Goal: Information Seeking & Learning: Learn about a topic

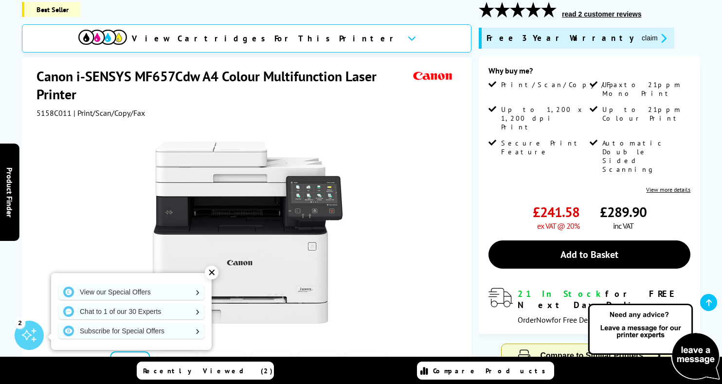
scroll to position [136, 0]
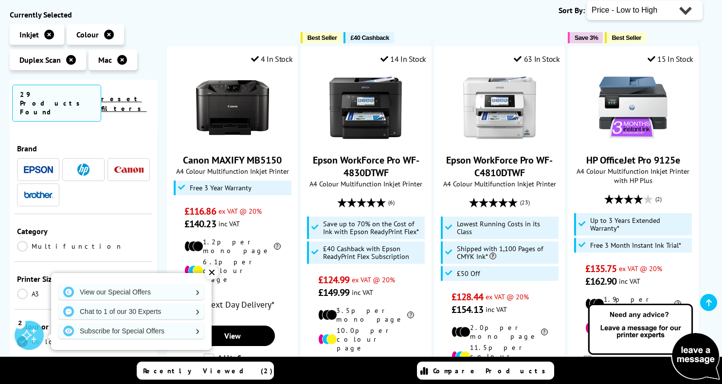
scroll to position [158, 0]
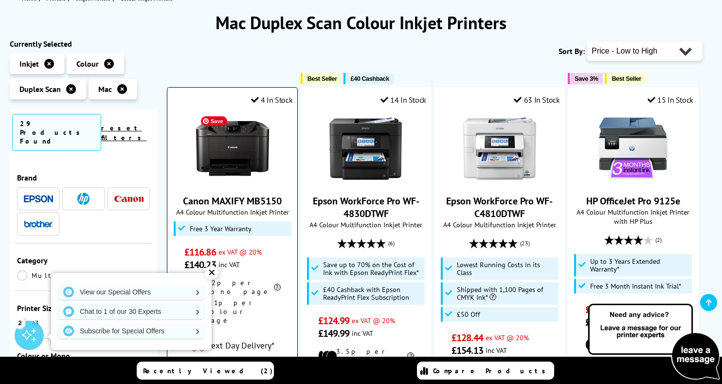
scroll to position [126, 0]
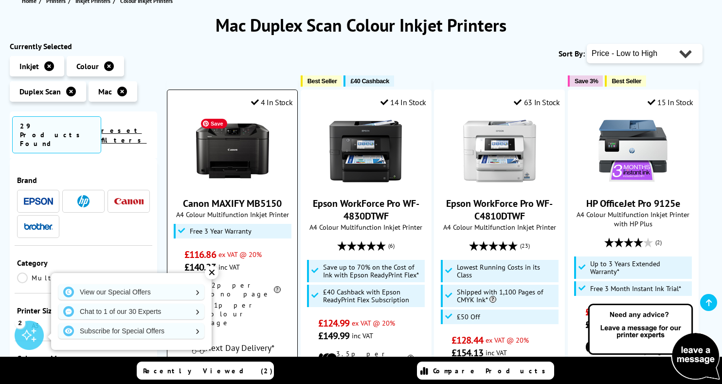
click at [235, 177] on img at bounding box center [232, 150] width 73 height 73
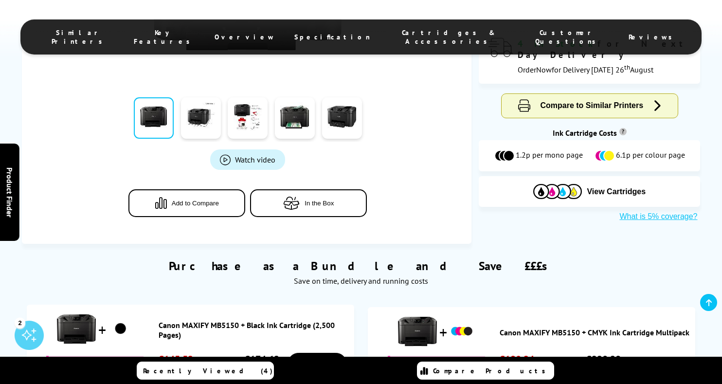
scroll to position [353, 0]
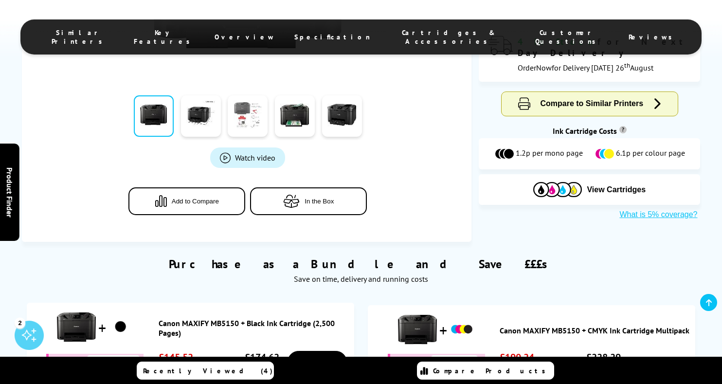
click at [246, 125] on link at bounding box center [248, 115] width 40 height 41
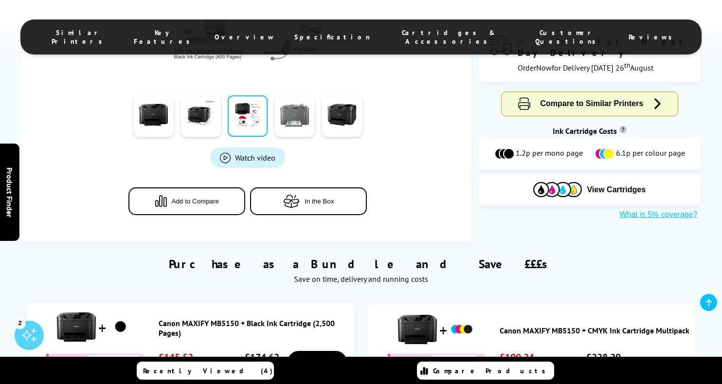
click at [283, 114] on link at bounding box center [295, 115] width 40 height 41
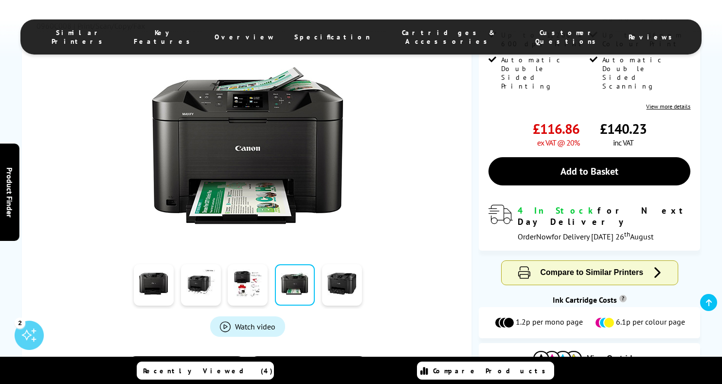
scroll to position [185, 0]
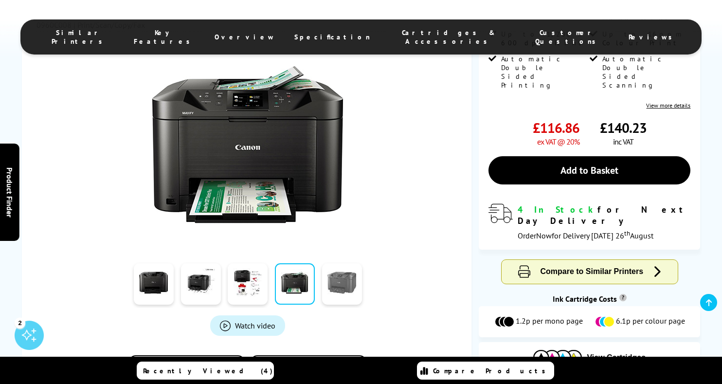
click at [346, 282] on link at bounding box center [342, 283] width 40 height 41
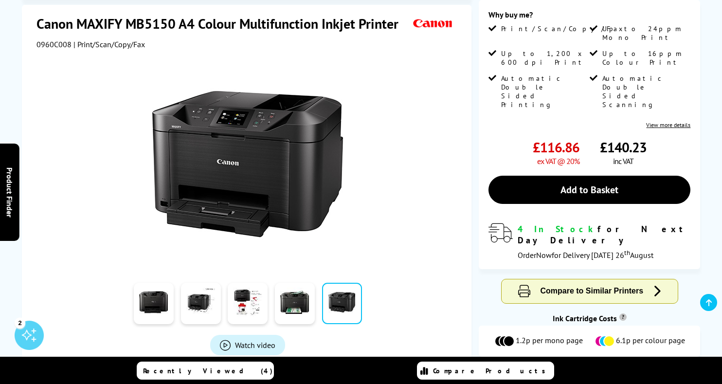
scroll to position [176, 0]
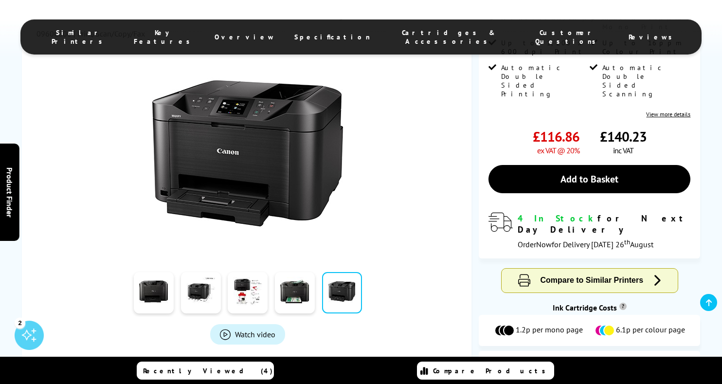
click at [249, 334] on span "Watch video" at bounding box center [255, 334] width 40 height 10
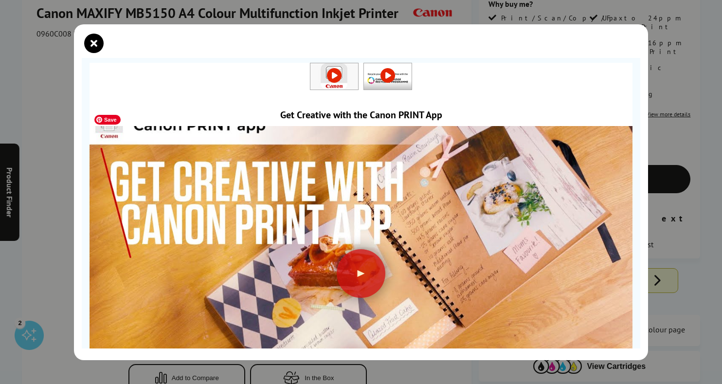
scroll to position [93, 0]
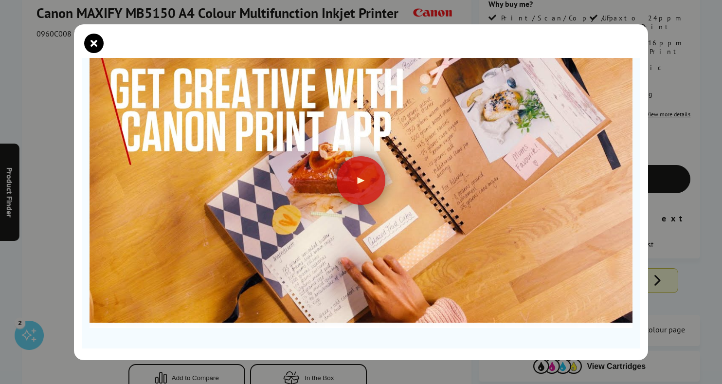
drag, startPoint x: 88, startPoint y: 38, endPoint x: 70, endPoint y: 38, distance: 19.0
click at [88, 38] on icon "close modal" at bounding box center [93, 43] width 19 height 19
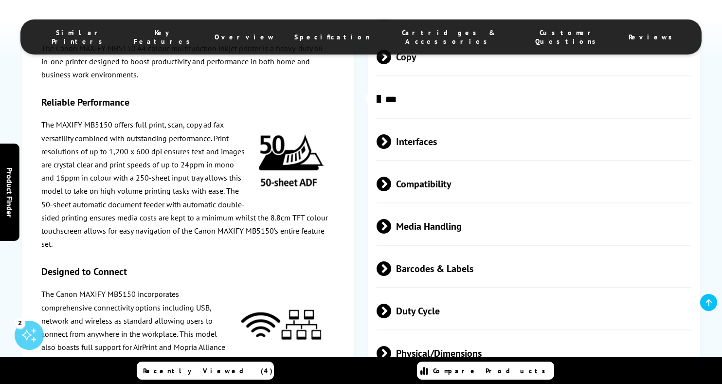
scroll to position [2036, 0]
click at [391, 218] on span at bounding box center [391, 225] width 0 height 15
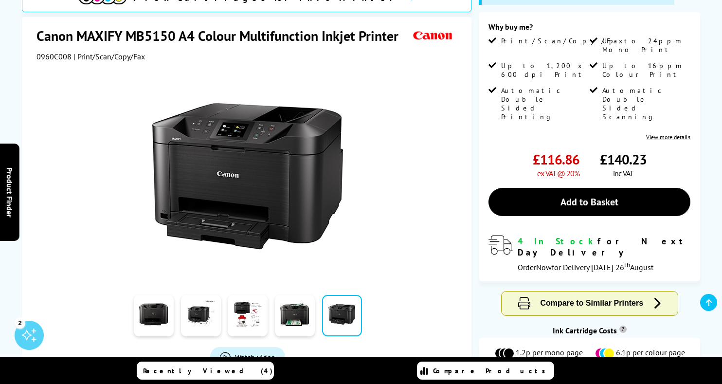
scroll to position [156, 0]
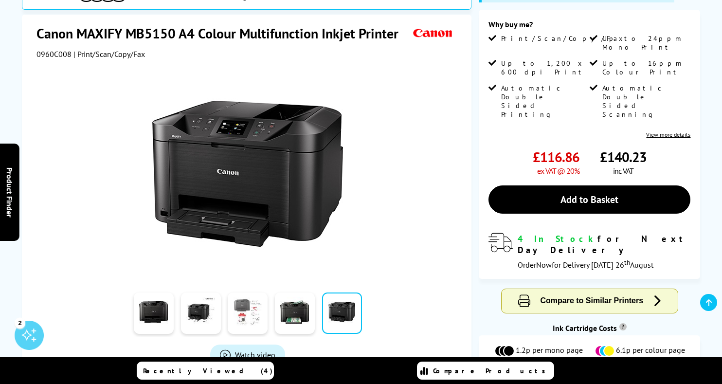
click at [244, 298] on link at bounding box center [248, 312] width 40 height 41
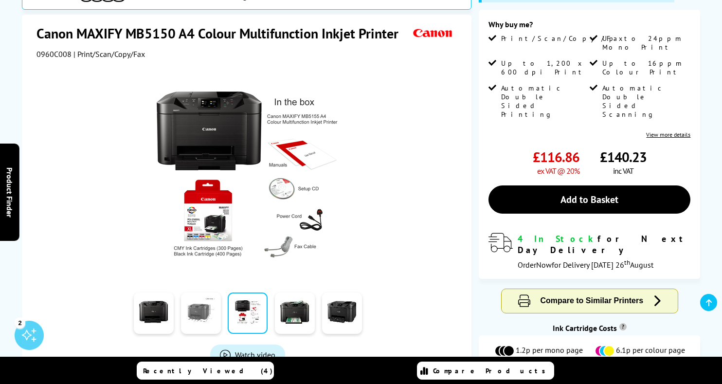
click at [205, 314] on link at bounding box center [201, 312] width 40 height 41
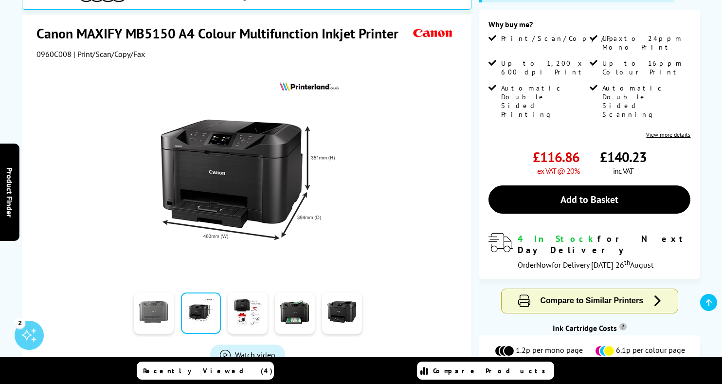
click at [157, 313] on link at bounding box center [154, 312] width 40 height 41
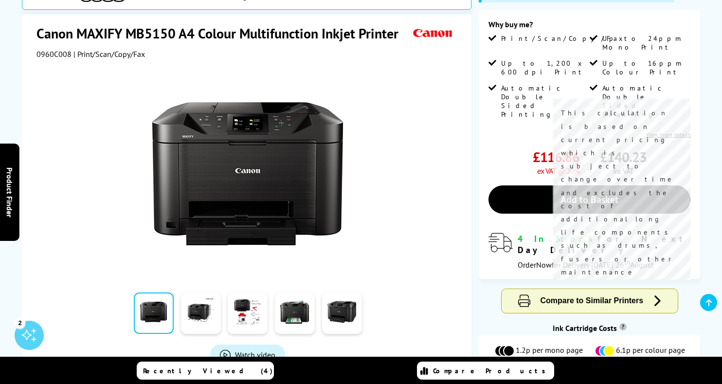
click at [620, 323] on sup "?" at bounding box center [622, 326] width 7 height 7
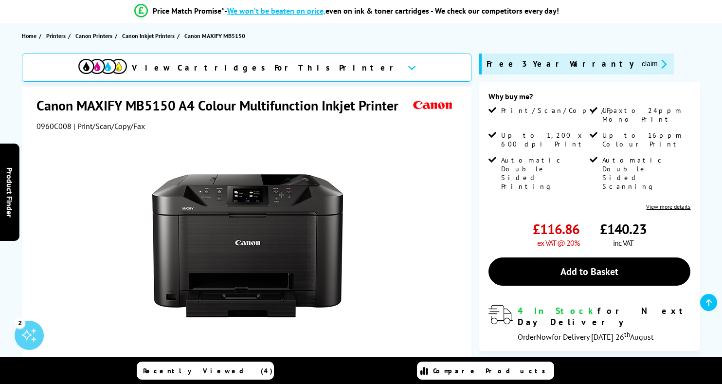
scroll to position [0, 0]
